Goal: Book appointment/travel/reservation

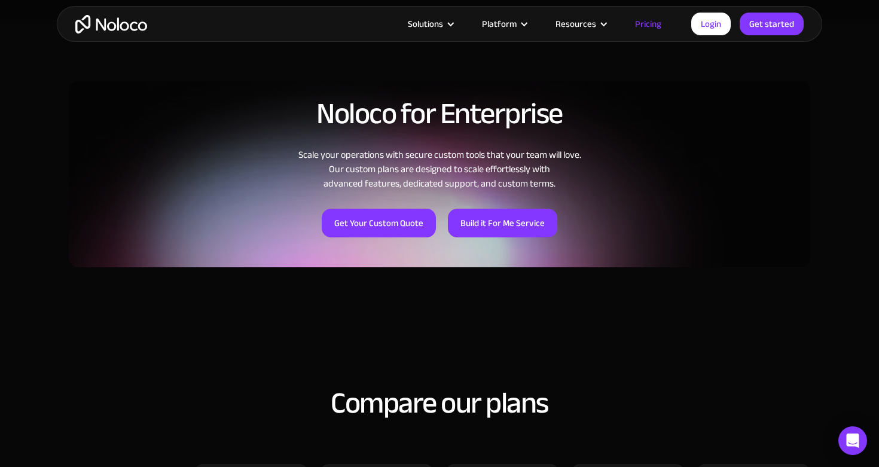
scroll to position [906, 0]
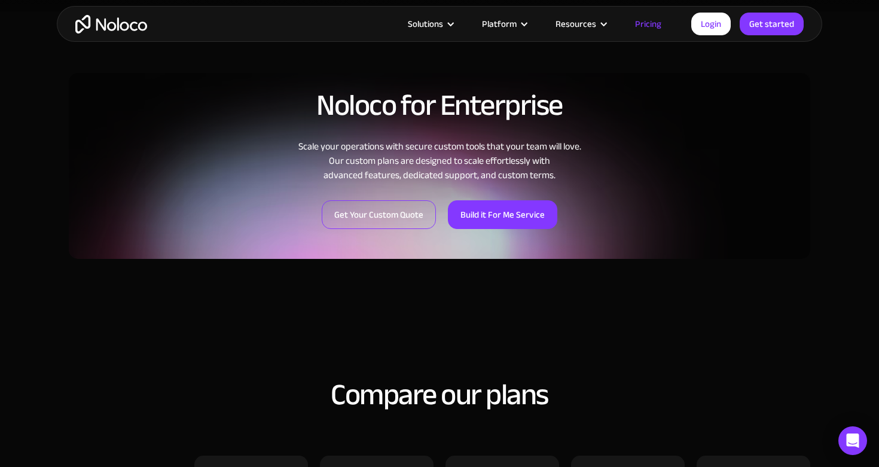
click at [388, 221] on link "Get Your Custom Quote" at bounding box center [379, 214] width 114 height 29
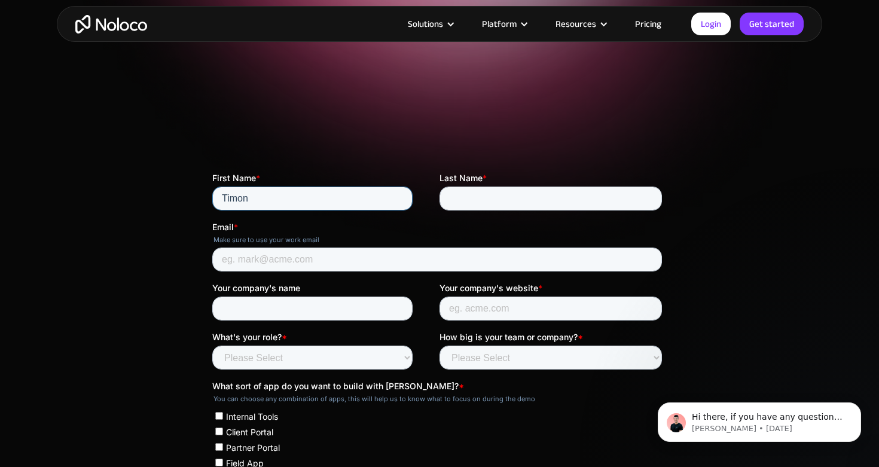
type input "Timon"
type input "Ritter"
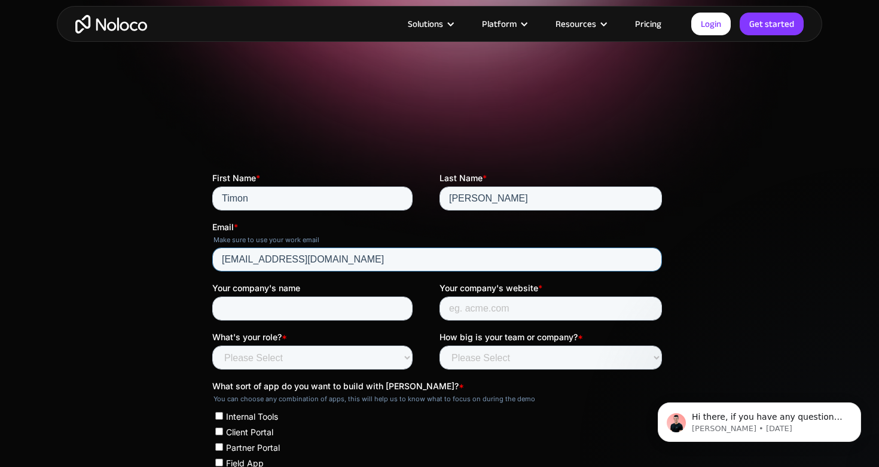
type input "info@smarvo.de"
type input "Smartservcies GmbH"
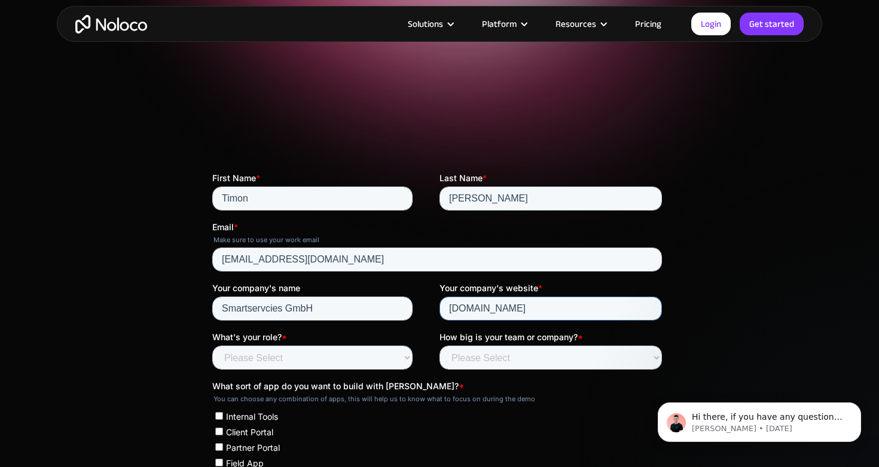
type input "smarvo.de"
select select "Founder / CXO"
select select "Less than 10"
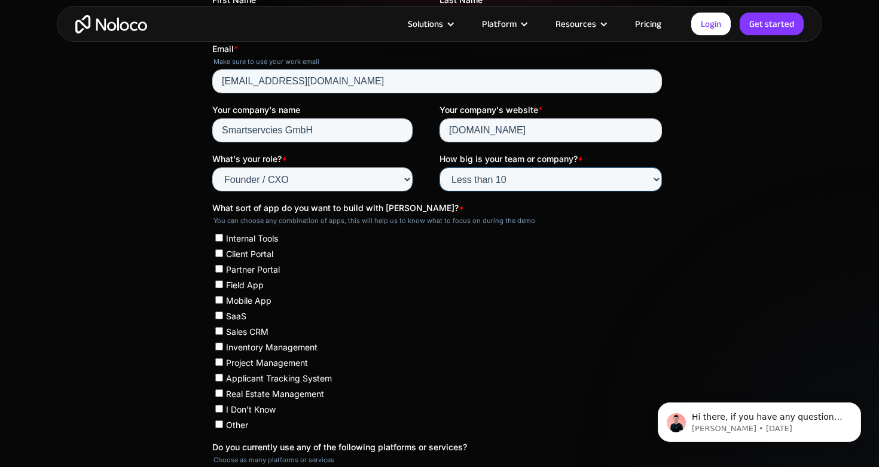
scroll to position [325, 0]
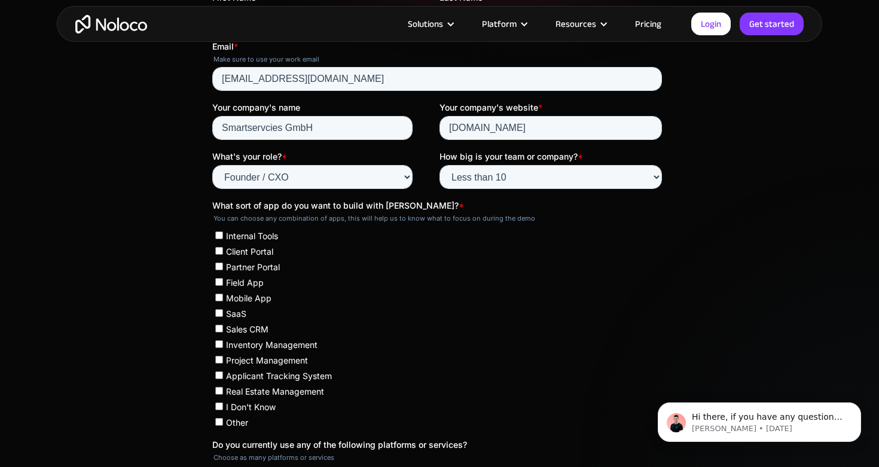
click at [242, 249] on span "Client Portal" at bounding box center [249, 251] width 47 height 10
click at [223, 249] on input "Client Portal" at bounding box center [219, 251] width 8 height 8
checkbox input "true"
click at [245, 325] on span "Sales CRM" at bounding box center [247, 329] width 42 height 10
click at [223, 325] on input "Sales CRM" at bounding box center [219, 329] width 8 height 8
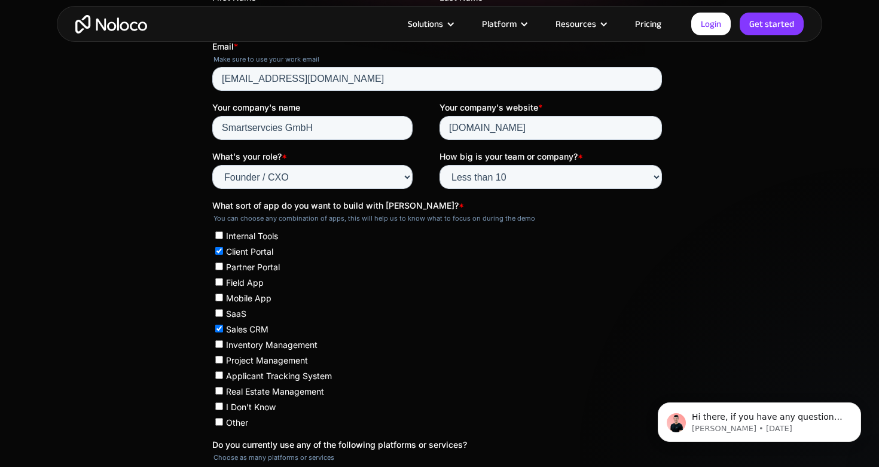
click at [246, 330] on label "Sales CRM" at bounding box center [438, 329] width 447 height 12
click at [223, 330] on input "Sales CRM" at bounding box center [219, 329] width 8 height 8
checkbox input "false"
click at [255, 236] on span "Internal Tools" at bounding box center [252, 236] width 52 height 10
click at [223, 236] on input "Internal Tools" at bounding box center [219, 235] width 8 height 8
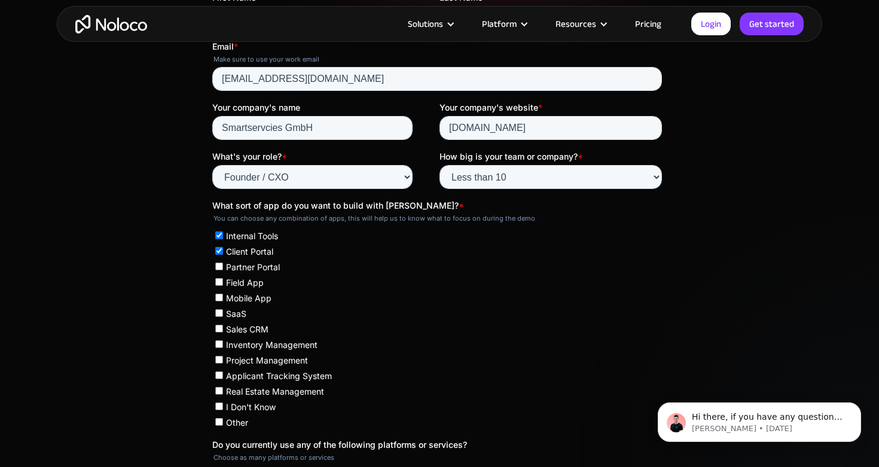
checkbox input "true"
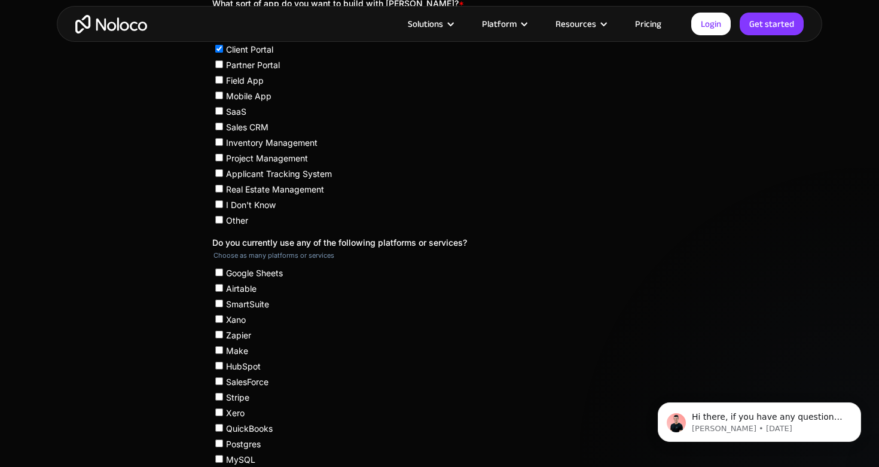
scroll to position [529, 0]
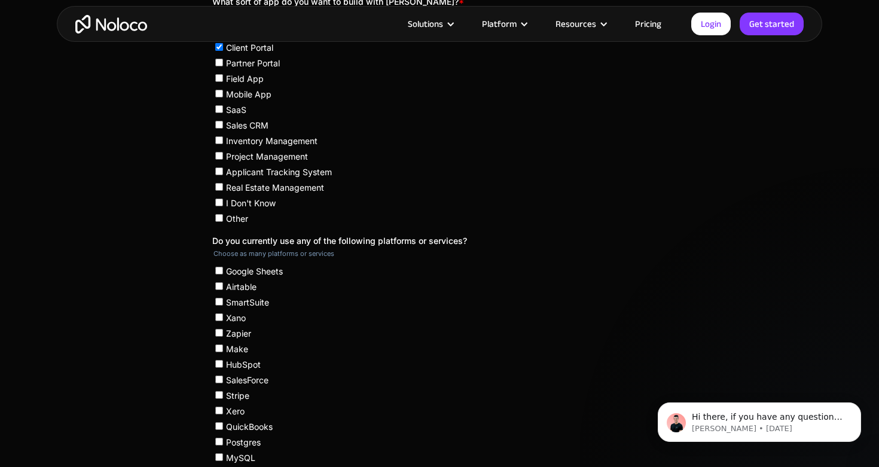
click at [264, 266] on span "Google Sheets" at bounding box center [254, 271] width 57 height 10
click at [223, 267] on input "Google Sheets" at bounding box center [219, 271] width 8 height 8
checkbox input "true"
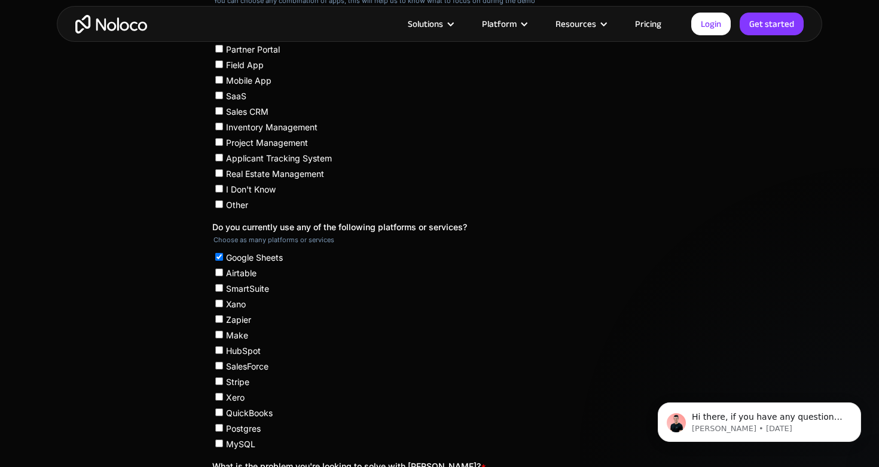
scroll to position [547, 0]
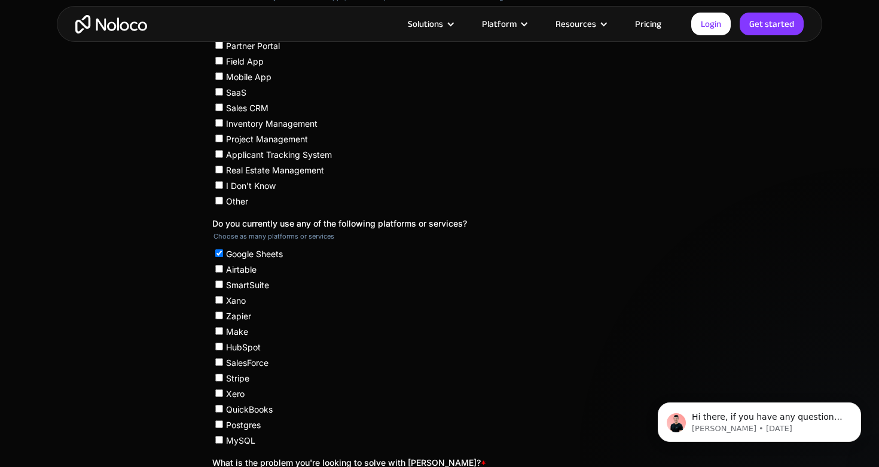
click at [228, 327] on span "Make" at bounding box center [237, 332] width 22 height 10
click at [223, 327] on input "Make" at bounding box center [219, 331] width 8 height 8
checkbox input "true"
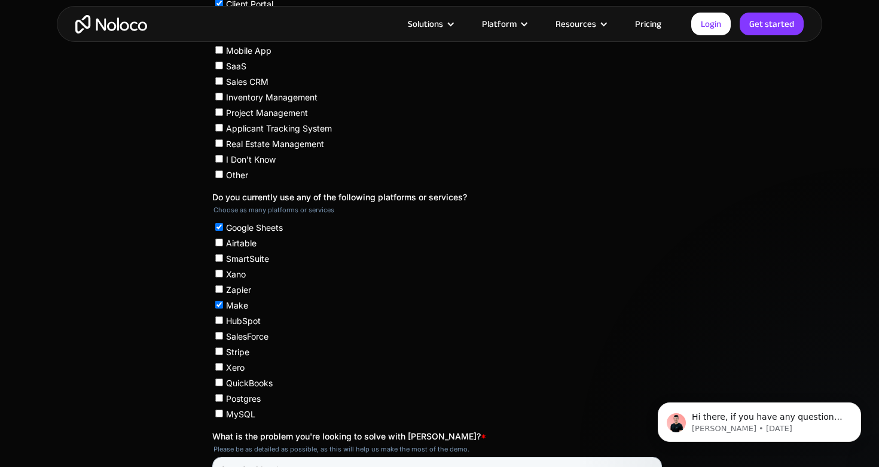
scroll to position [574, 0]
click at [242, 346] on span "Stripe" at bounding box center [237, 351] width 23 height 10
click at [223, 347] on input "Stripe" at bounding box center [219, 351] width 8 height 8
checkbox input "true"
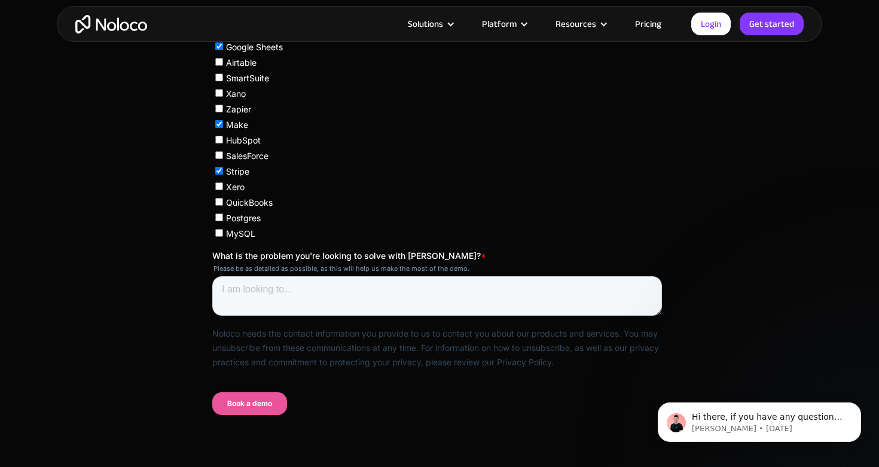
scroll to position [778, 0]
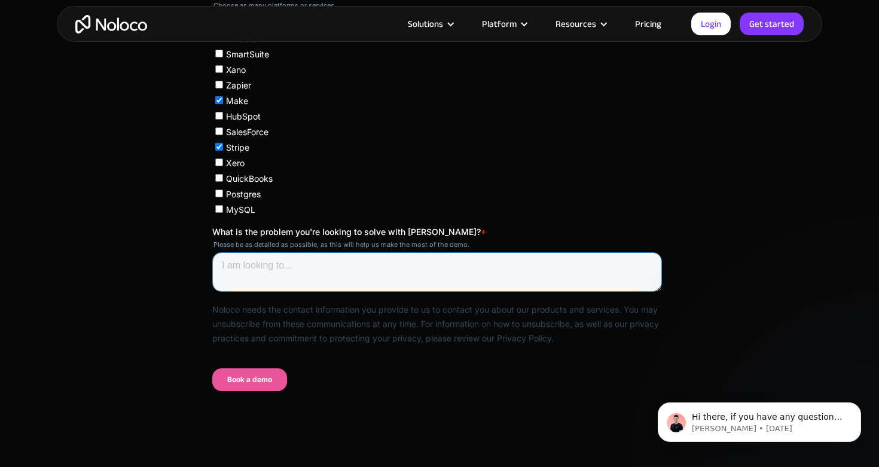
click at [354, 264] on textarea "What is the problem you're looking to solve with Noloco? *" at bounding box center [437, 271] width 450 height 39
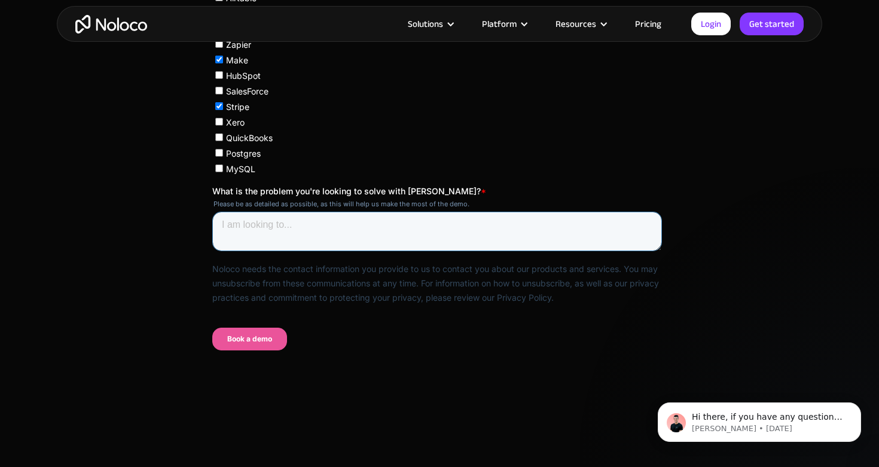
scroll to position [888, 0]
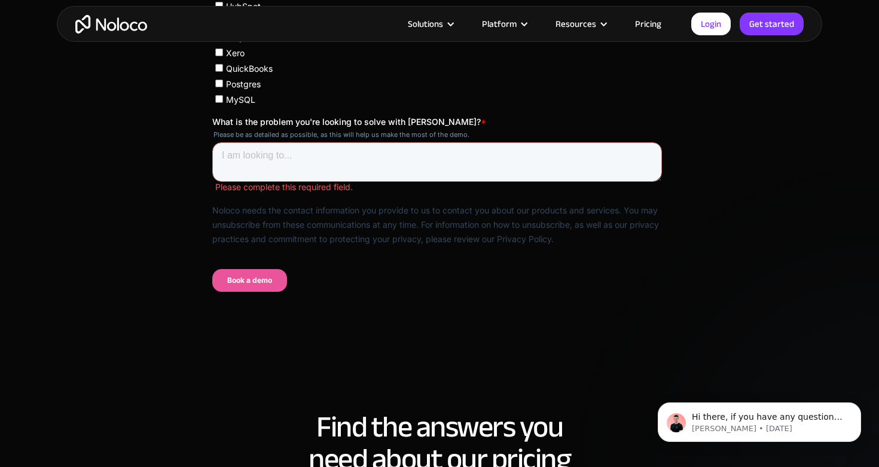
click at [10, 0] on div "Solutions Use Cases Business Types Project Management Keep track of customers, …" at bounding box center [439, 24] width 879 height 48
click at [322, 151] on textarea "What is the problem you're looking to solve with Noloco? *" at bounding box center [437, 161] width 450 height 39
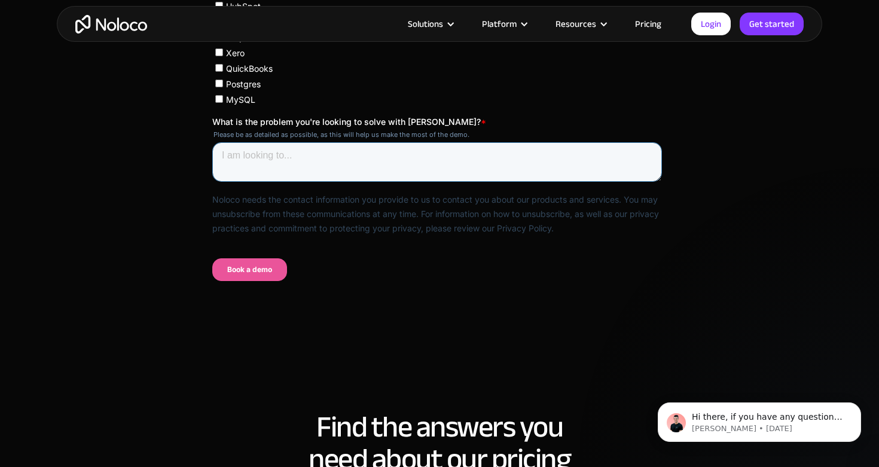
paste textarea "Hello, Some time ago I reached out regarding possible custom solutions with Nol…"
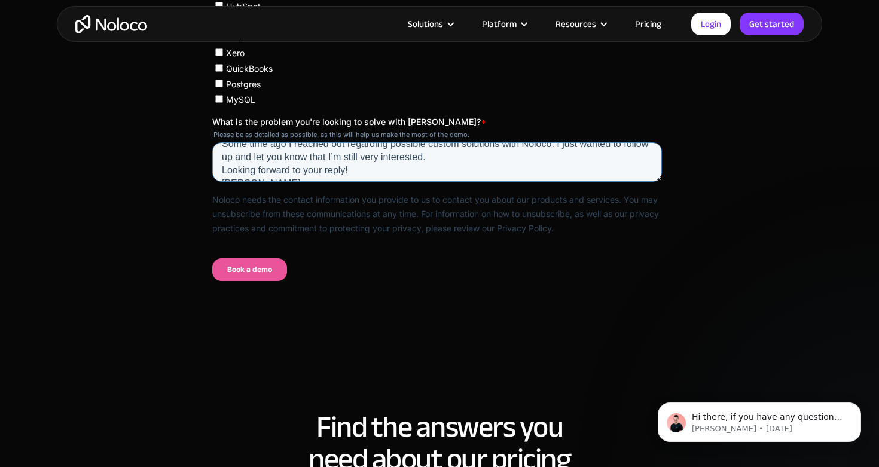
scroll to position [23, 0]
click at [398, 144] on textarea "Hello, Some time ago I reached out regarding possible custom solutions with Nol…" at bounding box center [437, 161] width 450 height 39
drag, startPoint x: 372, startPoint y: 139, endPoint x: 358, endPoint y: 139, distance: 13.8
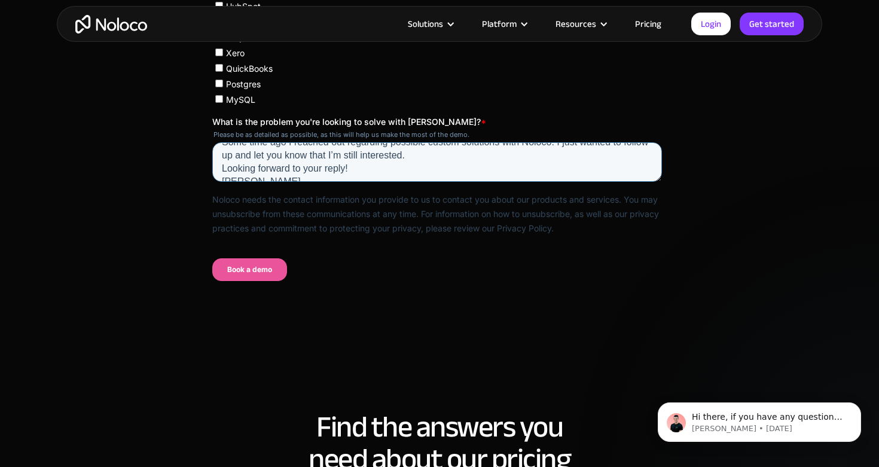
click at [358, 142] on textarea "Hello, Some time ago I reached out regarding possible custom solutions with Nol…" at bounding box center [437, 161] width 450 height 39
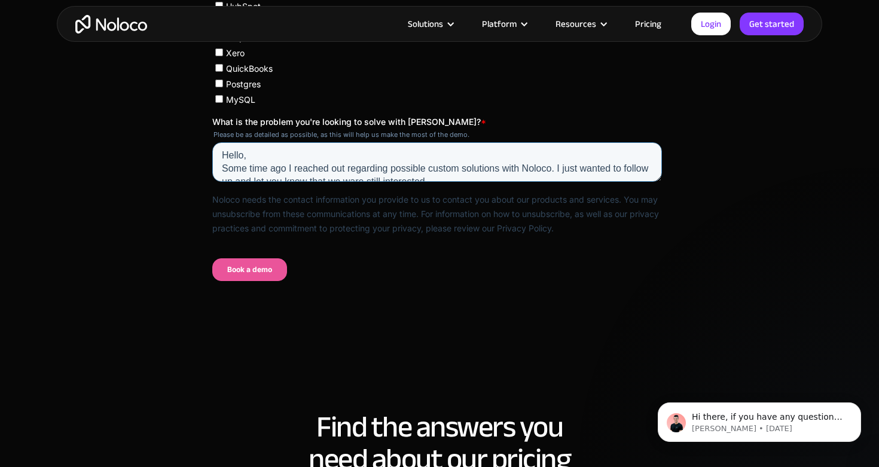
scroll to position [0, 0]
click at [238, 142] on textarea "Hello, Some time ago I reached out regarding possible custom solutions with Nol…" at bounding box center [437, 161] width 450 height 39
click at [281, 147] on textarea "Hello, Some time ago I reached out regarding possible custom solutions with Nol…" at bounding box center [437, 161] width 450 height 39
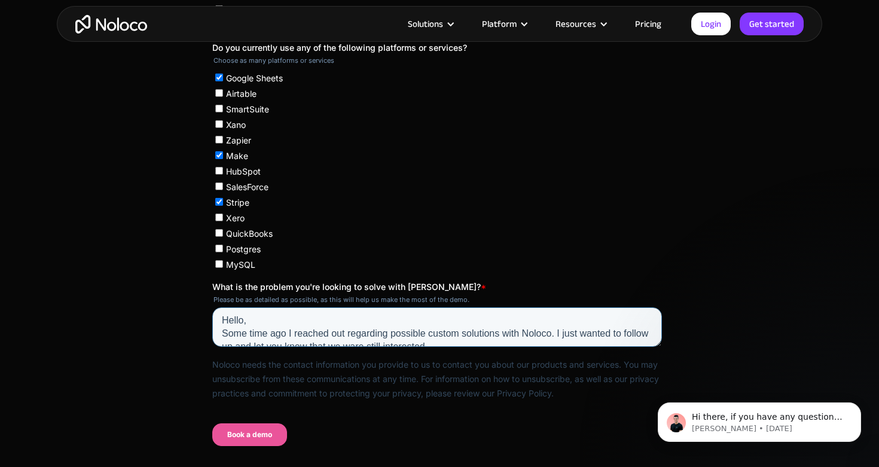
scroll to position [819, 0]
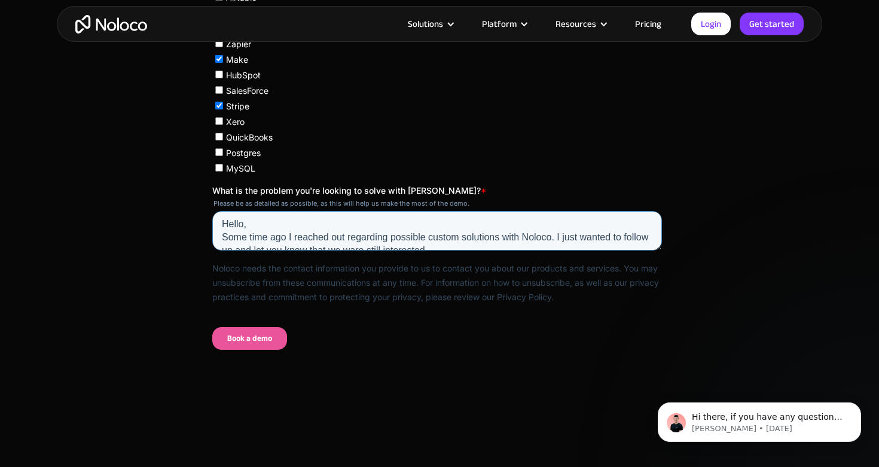
type textarea "Hello, Some time ago I reached out regarding possible custom solutions with Nol…"
click at [255, 327] on input "Book a demo" at bounding box center [249, 338] width 75 height 23
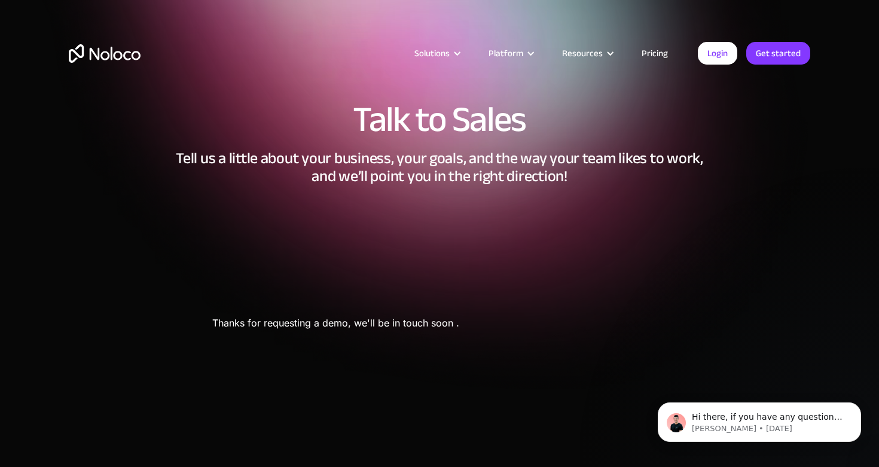
scroll to position [0, 0]
